Goal: Information Seeking & Learning: Check status

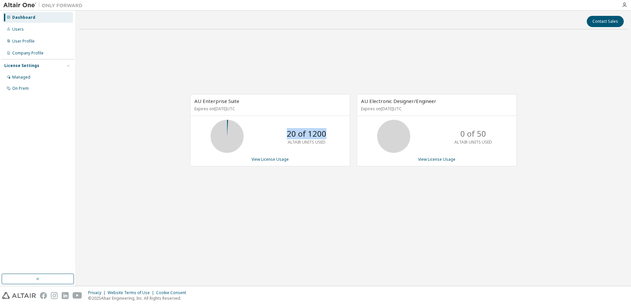
drag, startPoint x: 271, startPoint y: 132, endPoint x: 335, endPoint y: 131, distance: 64.7
click at [313, 131] on div "20 of 1200 ALTAIR UNITS USED" at bounding box center [269, 136] width 159 height 33
drag, startPoint x: 335, startPoint y: 131, endPoint x: 291, endPoint y: 130, distance: 44.9
click at [291, 130] on p "20 of 1200" at bounding box center [307, 133] width 40 height 11
drag, startPoint x: 291, startPoint y: 130, endPoint x: 329, endPoint y: 134, distance: 38.8
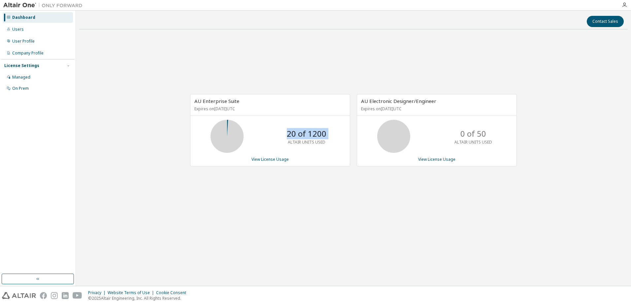
click at [313, 134] on div "20 of 1200 ALTAIR UNITS USED" at bounding box center [306, 136] width 53 height 33
drag, startPoint x: 329, startPoint y: 134, endPoint x: 140, endPoint y: 134, distance: 189.6
click at [141, 140] on div "AU Enterprise Suite Expires on August 27, 2026 UTC 20 of 1200 ALTAIR UNITS USED…" at bounding box center [353, 134] width 548 height 198
click at [25, 76] on div "Managed" at bounding box center [21, 77] width 18 height 5
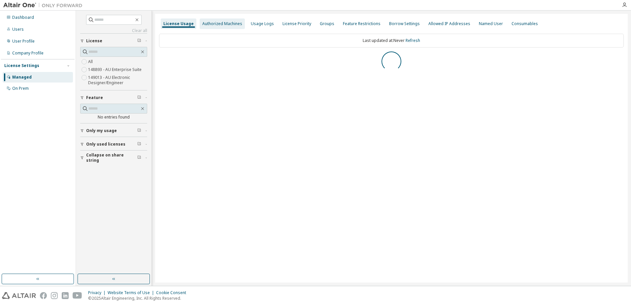
click at [217, 28] on div "Authorized Machines" at bounding box center [222, 23] width 45 height 11
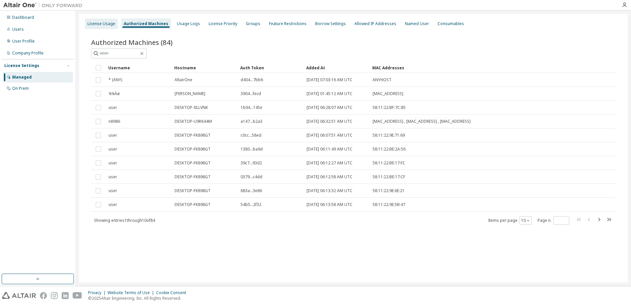
click at [97, 26] on div "License Usage" at bounding box center [101, 23] width 33 height 11
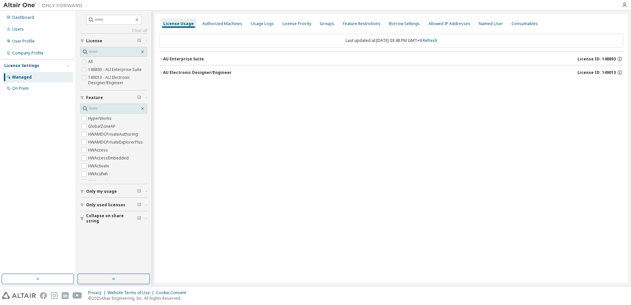
click at [108, 72] on label "148893 - AU Enterprise Suite" at bounding box center [115, 70] width 55 height 8
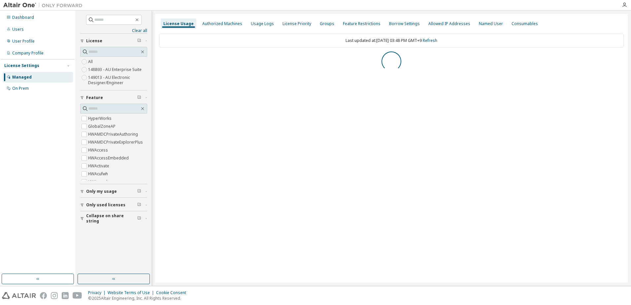
click at [112, 77] on label "149013 - AU Electronic Designer/Engineer" at bounding box center [117, 80] width 59 height 13
click at [273, 92] on div "License Usage Authorized Machines Usage Logs License Priority Groups Feature Re…" at bounding box center [391, 148] width 472 height 268
click at [34, 16] on div "Dashboard" at bounding box center [38, 17] width 70 height 11
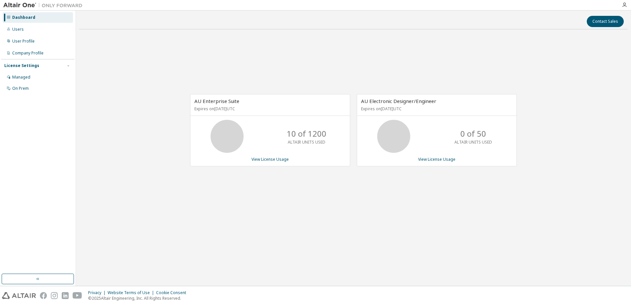
click at [274, 133] on div "10 of 1200 ALTAIR UNITS USED" at bounding box center [269, 136] width 159 height 33
click at [266, 160] on link "View License Usage" at bounding box center [269, 159] width 37 height 6
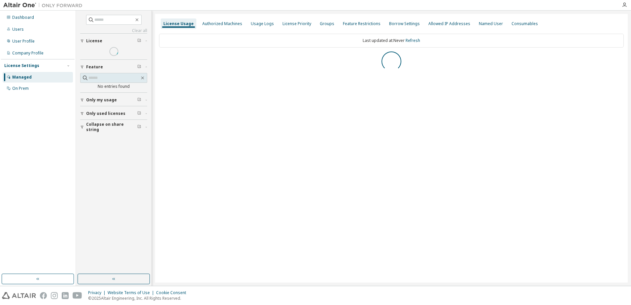
click at [287, 114] on div "License Usage Authorized Machines Usage Logs License Priority Groups Feature Re…" at bounding box center [391, 148] width 472 height 268
